Goal: Find specific page/section: Find specific page/section

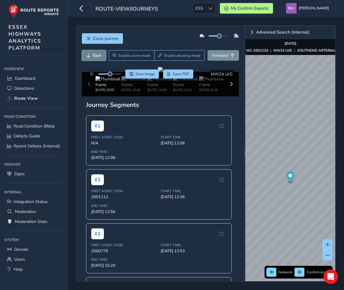
click at [88, 55] on span "Back" at bounding box center [88, 55] width 4 height 4
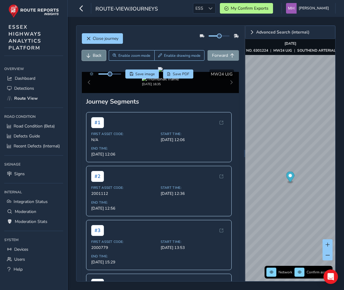
click at [88, 55] on span "Back" at bounding box center [88, 55] width 4 height 4
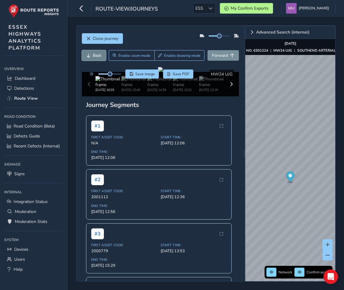
click at [88, 55] on span "Back" at bounding box center [88, 55] width 4 height 4
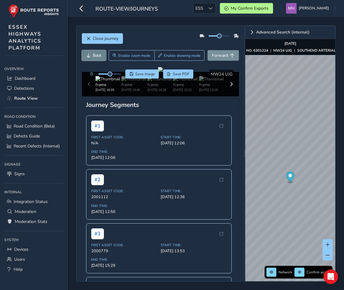
click at [88, 55] on span "Back" at bounding box center [88, 55] width 4 height 4
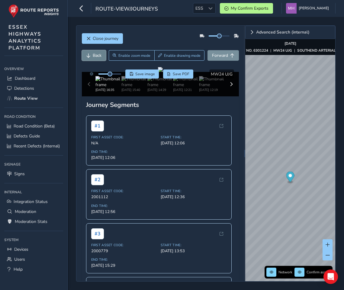
click at [88, 55] on span "Back" at bounding box center [88, 55] width 4 height 4
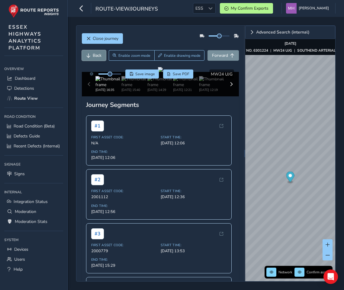
click at [88, 55] on span "Back" at bounding box center [88, 55] width 4 height 4
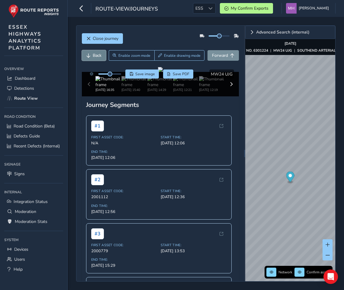
click at [88, 55] on span "Back" at bounding box center [88, 55] width 4 height 4
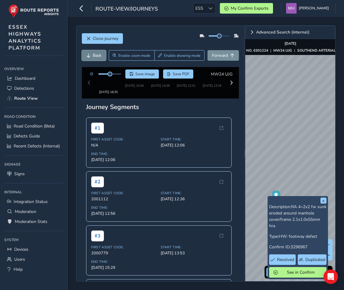
click at [95, 53] on span "Back" at bounding box center [97, 56] width 9 height 6
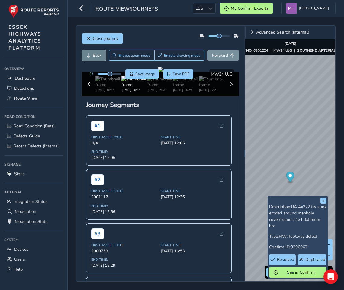
click at [95, 53] on span "Back" at bounding box center [97, 56] width 9 height 6
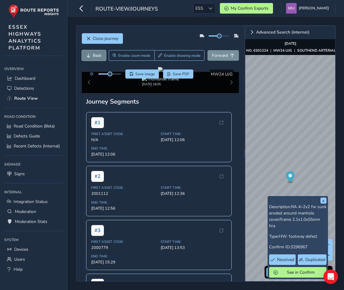
click at [95, 53] on span "Back" at bounding box center [97, 56] width 9 height 6
